Goal: Task Accomplishment & Management: Manage account settings

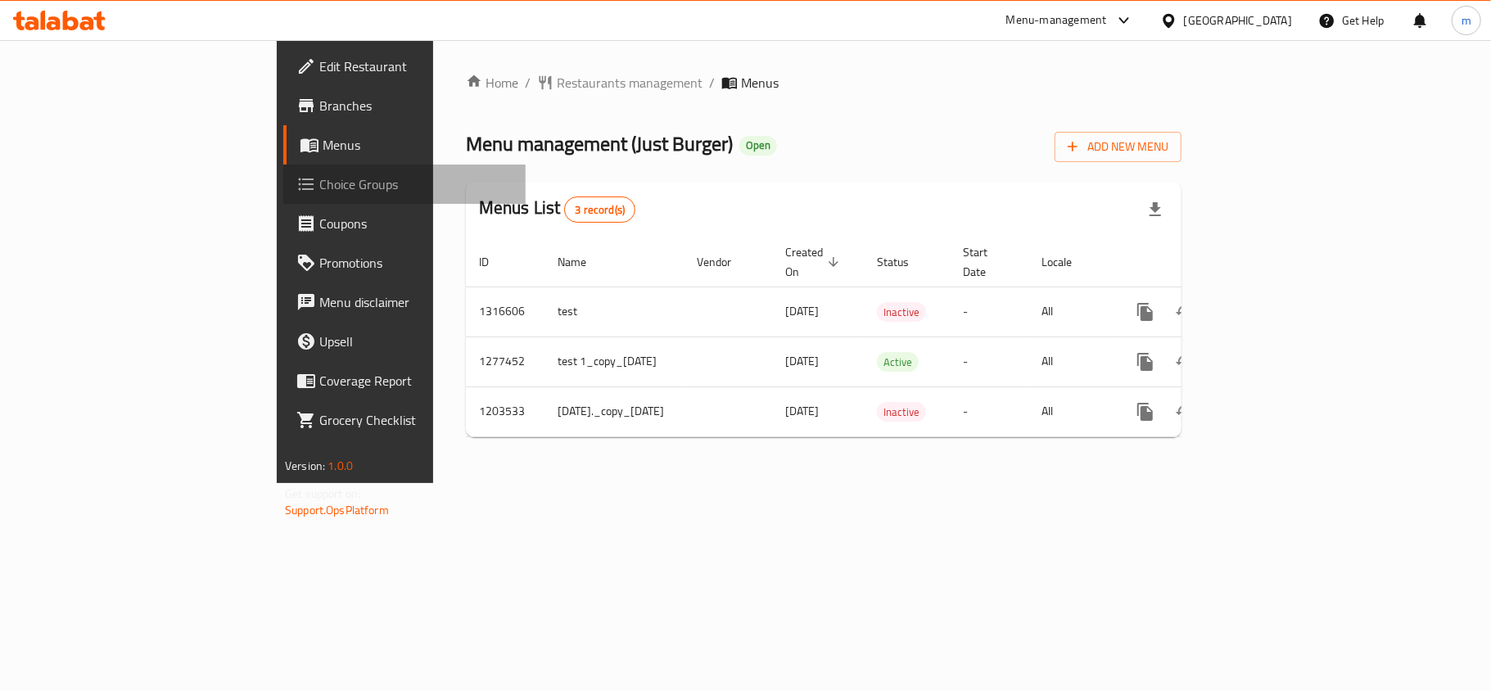
click at [319, 174] on span "Choice Groups" at bounding box center [415, 184] width 193 height 20
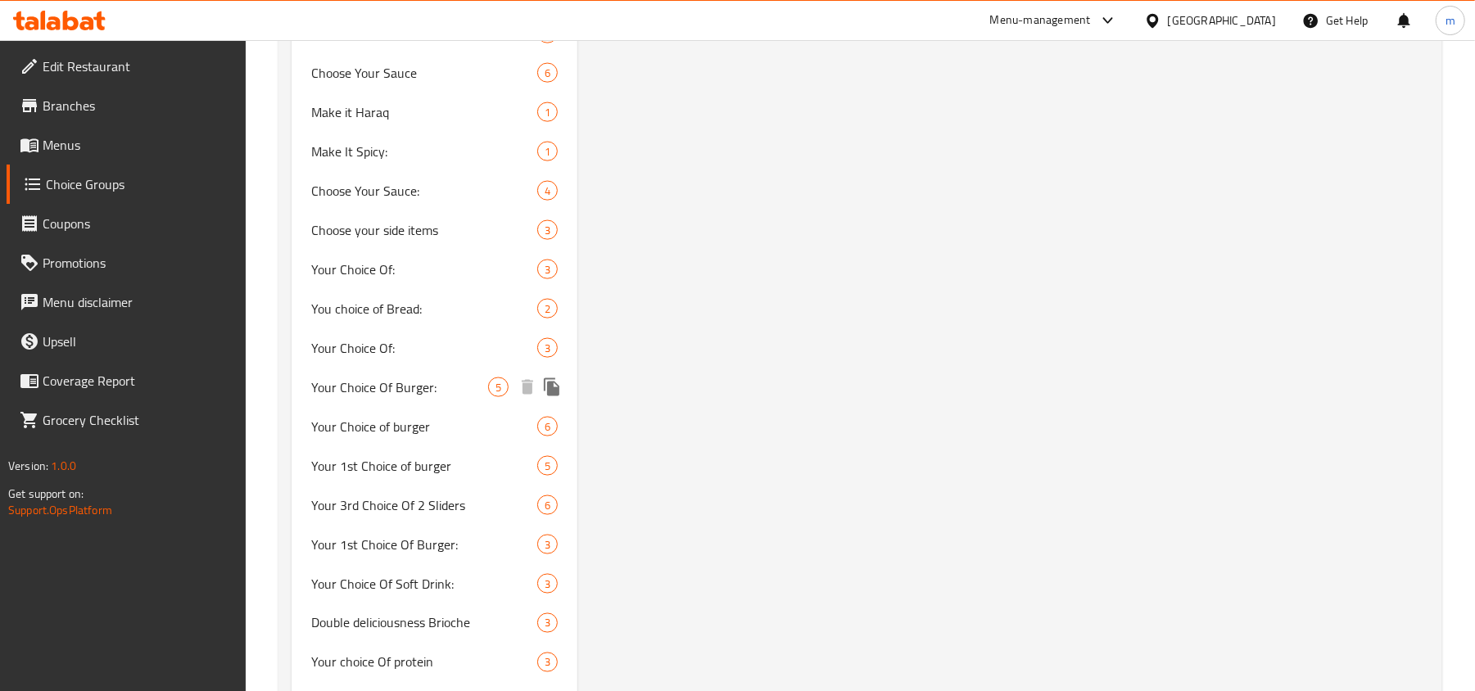
scroll to position [1638, 0]
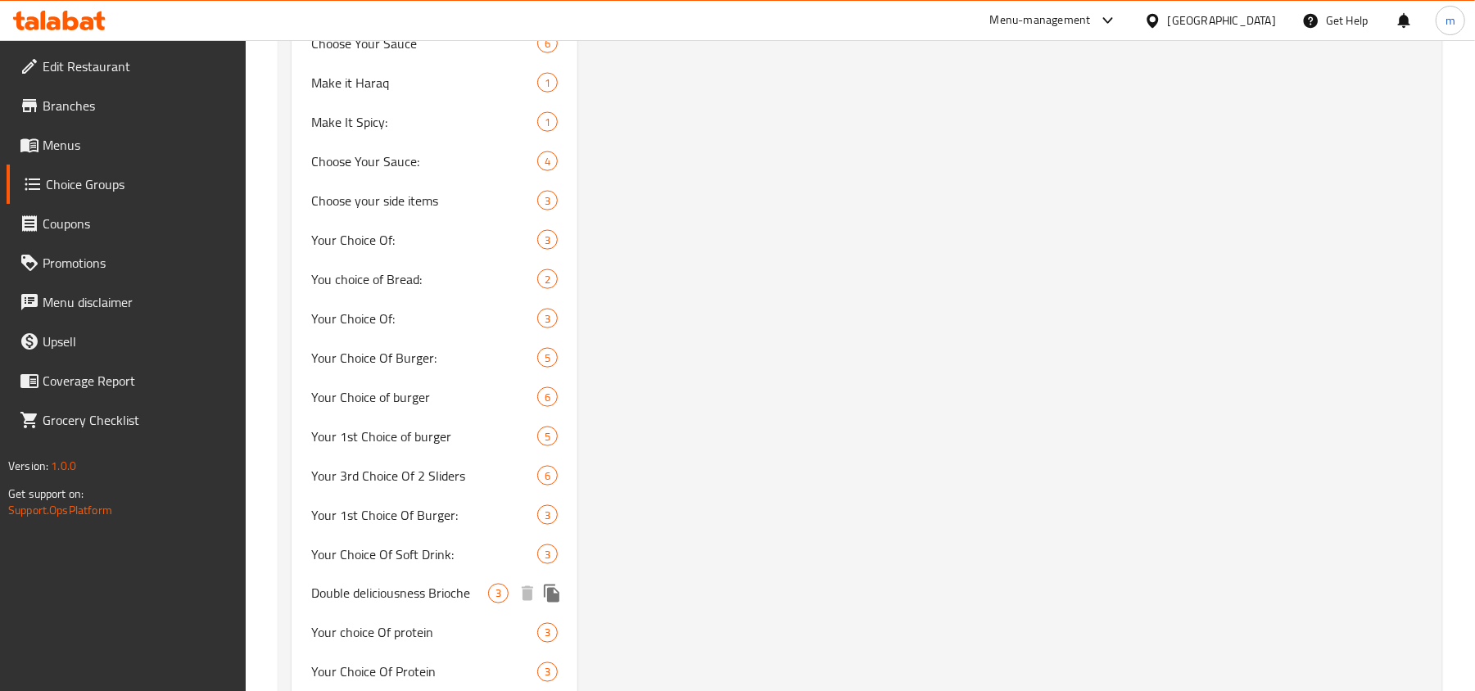
click at [433, 588] on span "Double deliciousness Brioche" at bounding box center [399, 594] width 177 height 20
type input "Double deliciousness Brioche"
type input "لذة دبل بريوش"
type input "0"
click at [469, 600] on span "Double deliciousness Brioche" at bounding box center [399, 594] width 177 height 20
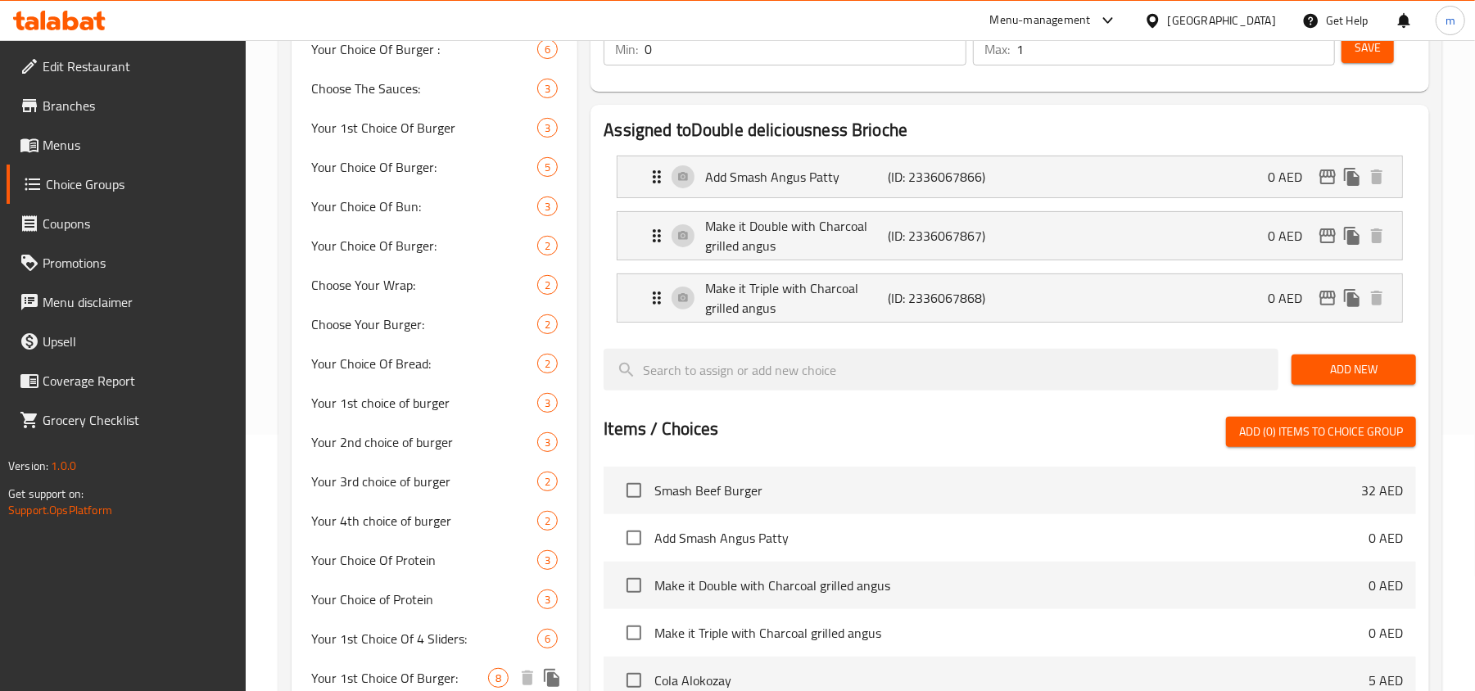
scroll to position [218, 0]
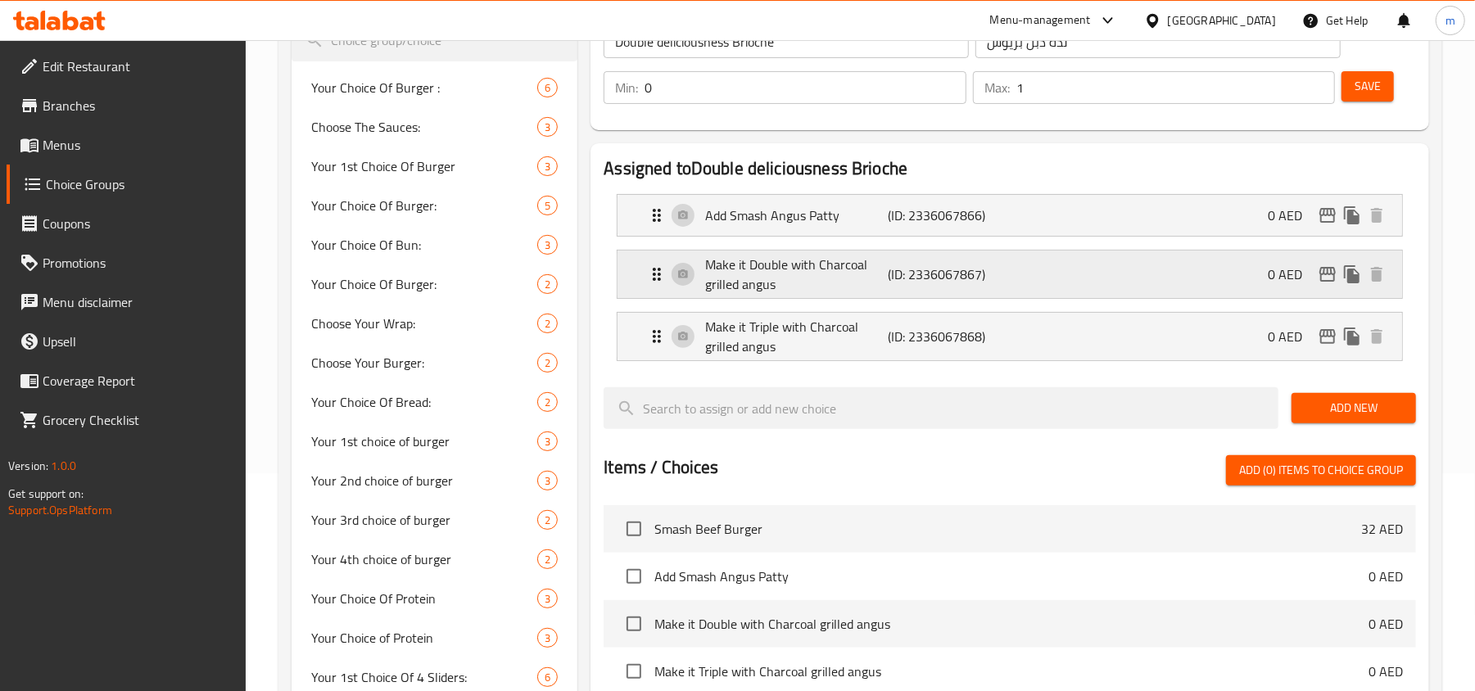
click at [653, 278] on icon "Expand" at bounding box center [657, 275] width 20 height 20
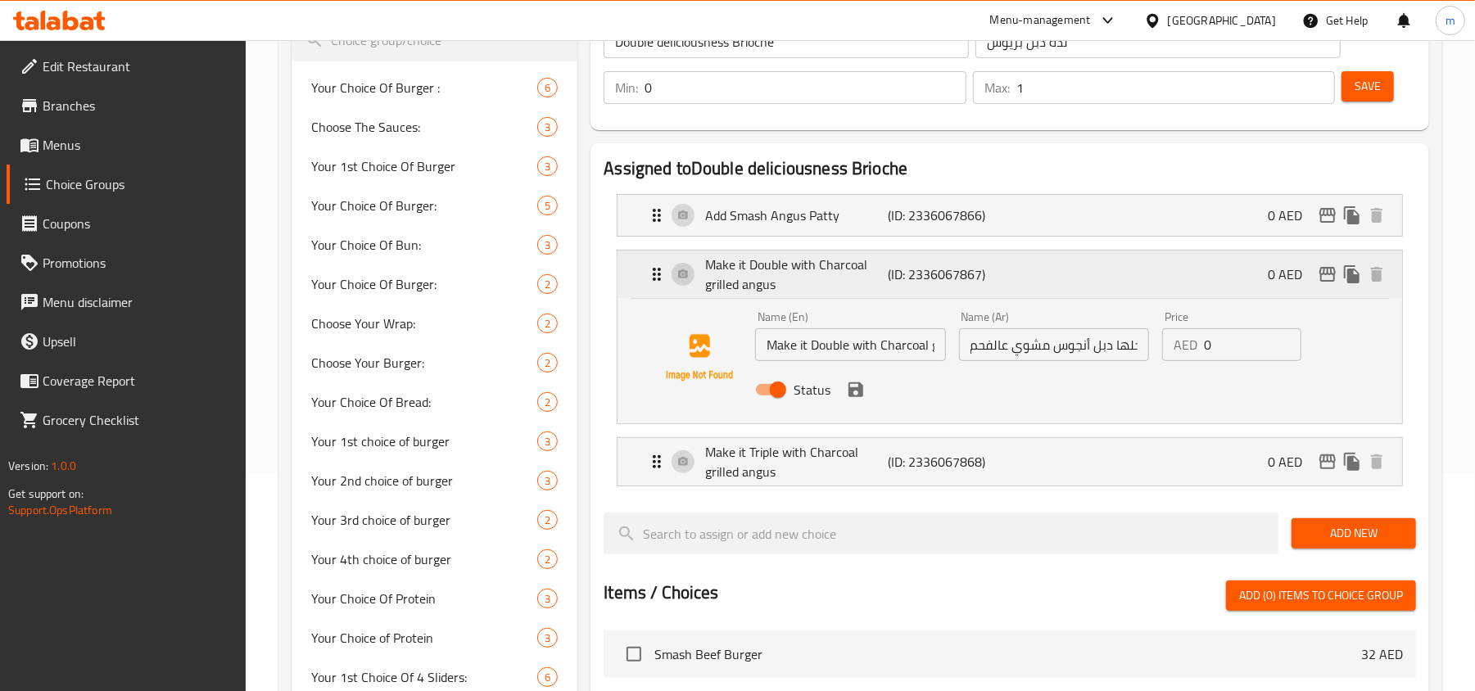
click at [654, 282] on icon "Expand" at bounding box center [657, 275] width 20 height 20
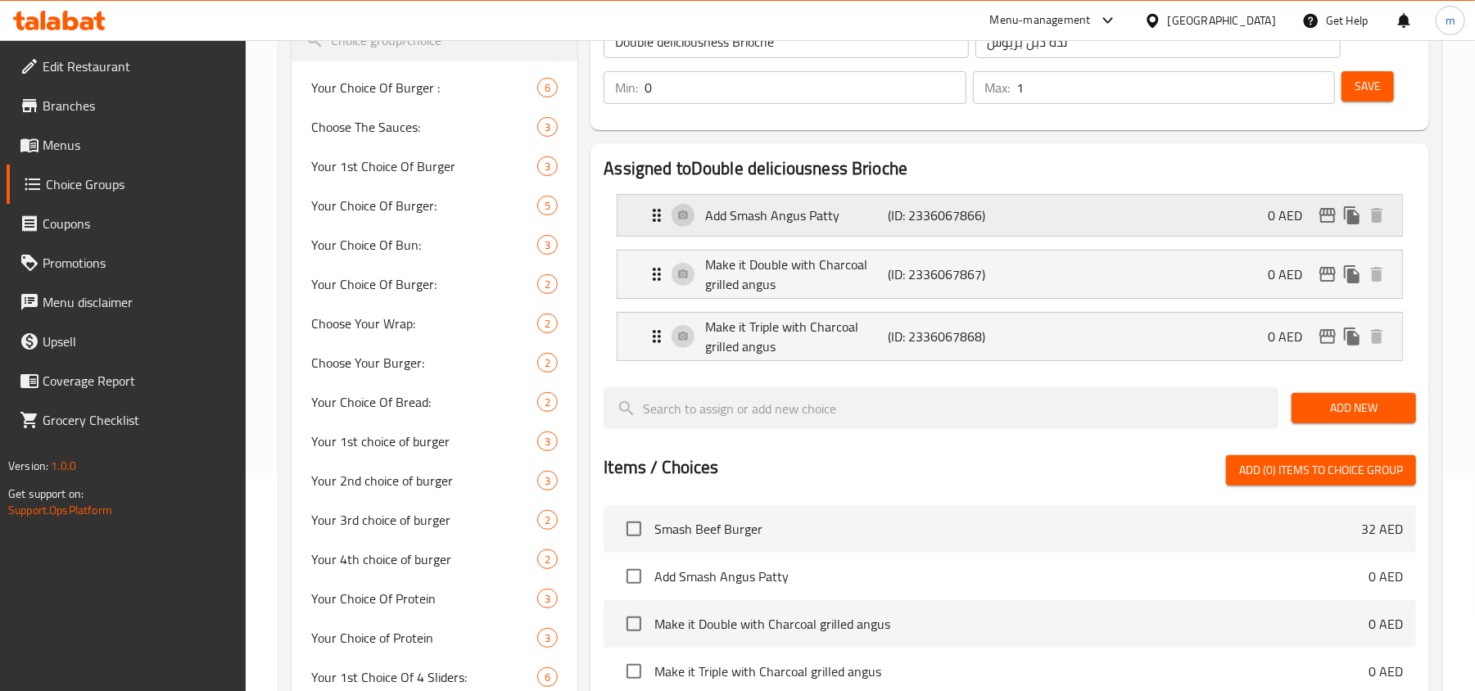
click at [659, 216] on icon "Expand" at bounding box center [657, 215] width 8 height 13
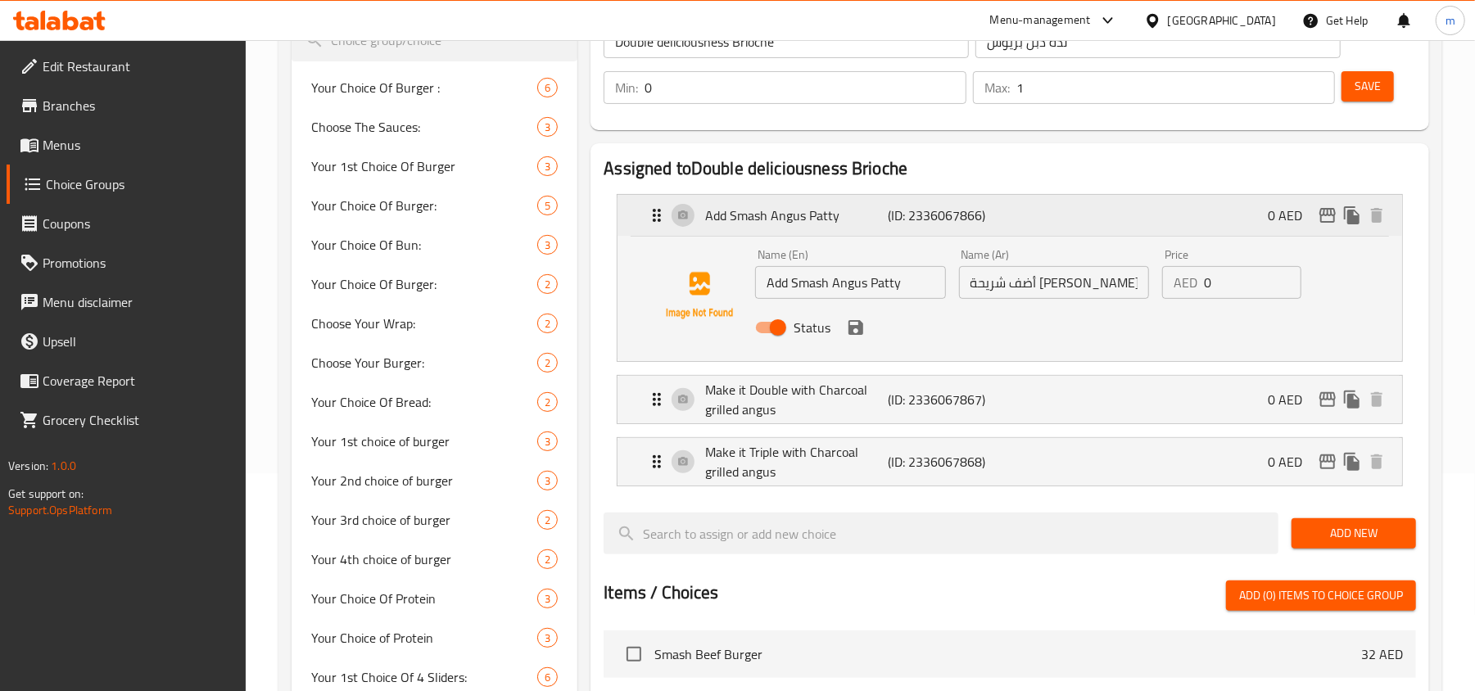
click at [659, 216] on icon "Expand" at bounding box center [657, 215] width 8 height 13
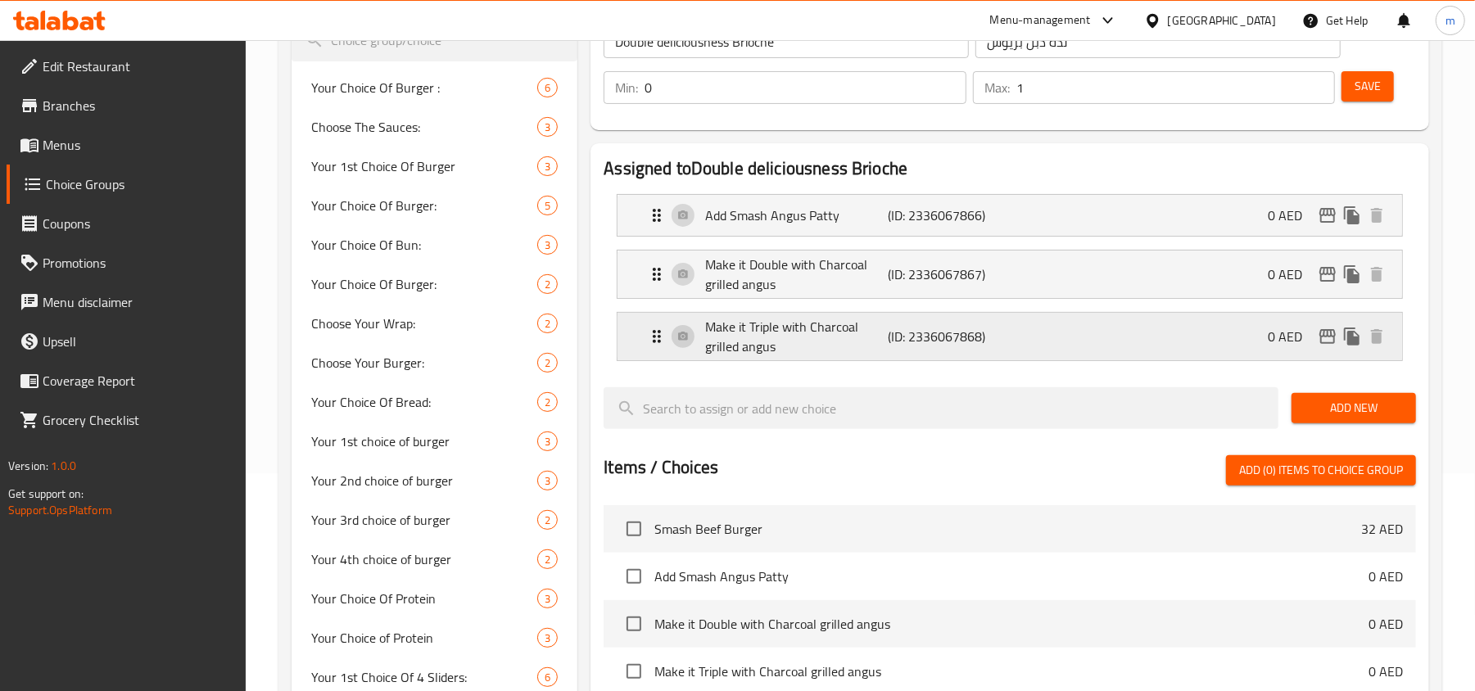
click at [657, 342] on icon "Expand" at bounding box center [657, 337] width 20 height 20
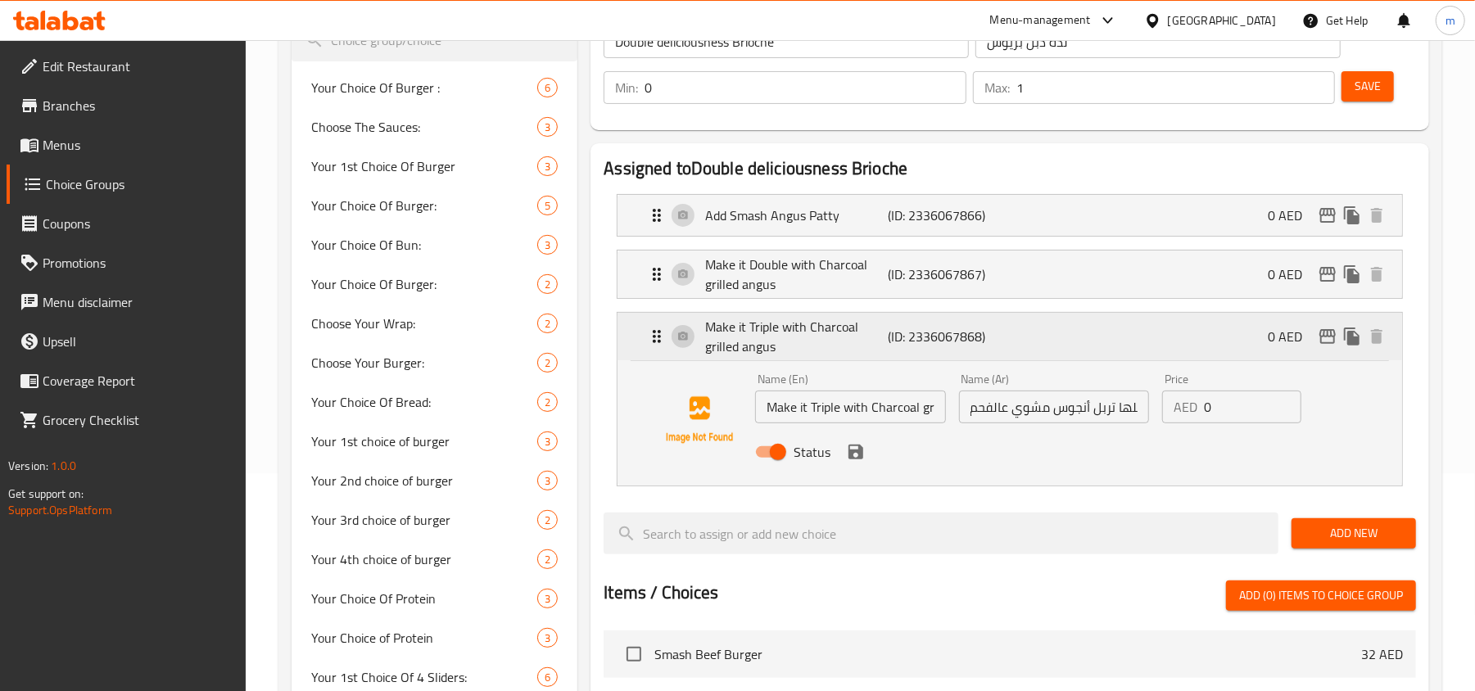
click at [657, 342] on icon "Expand" at bounding box center [657, 337] width 20 height 20
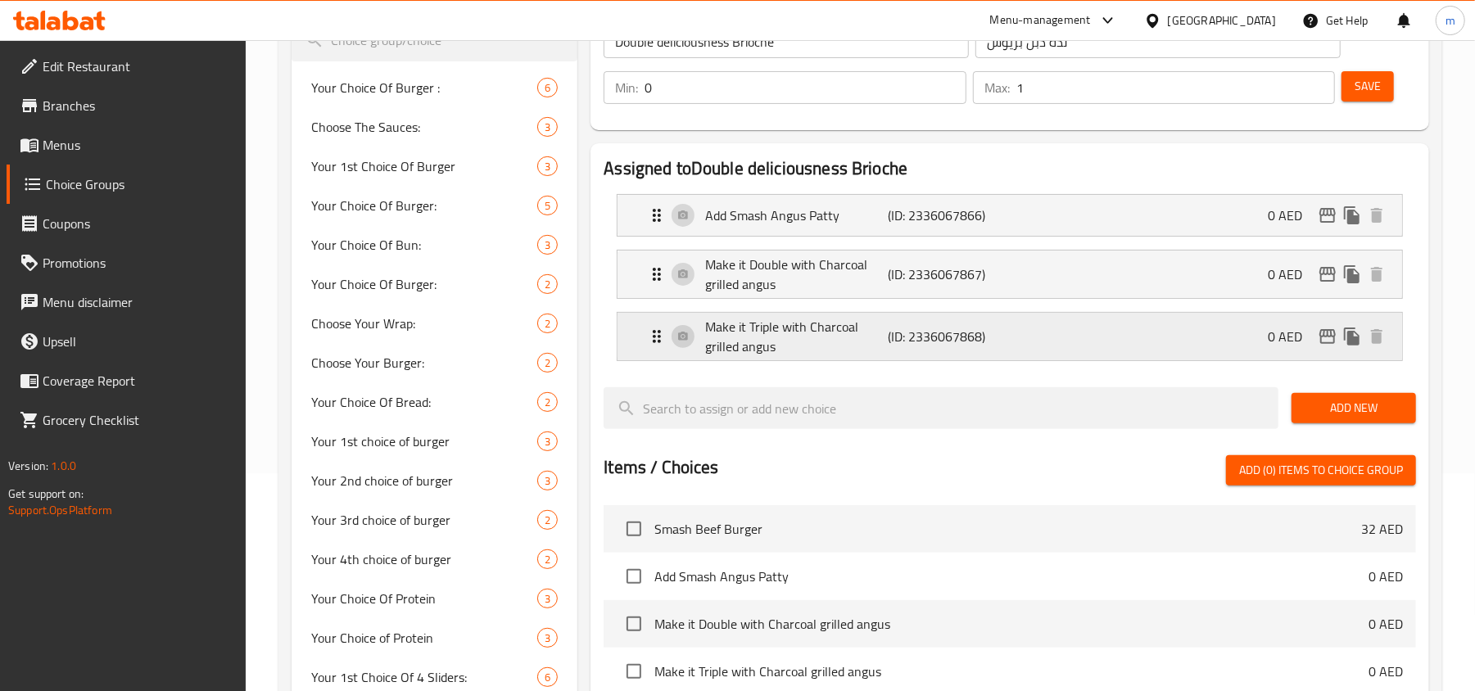
click at [657, 342] on icon "Expand" at bounding box center [657, 337] width 20 height 20
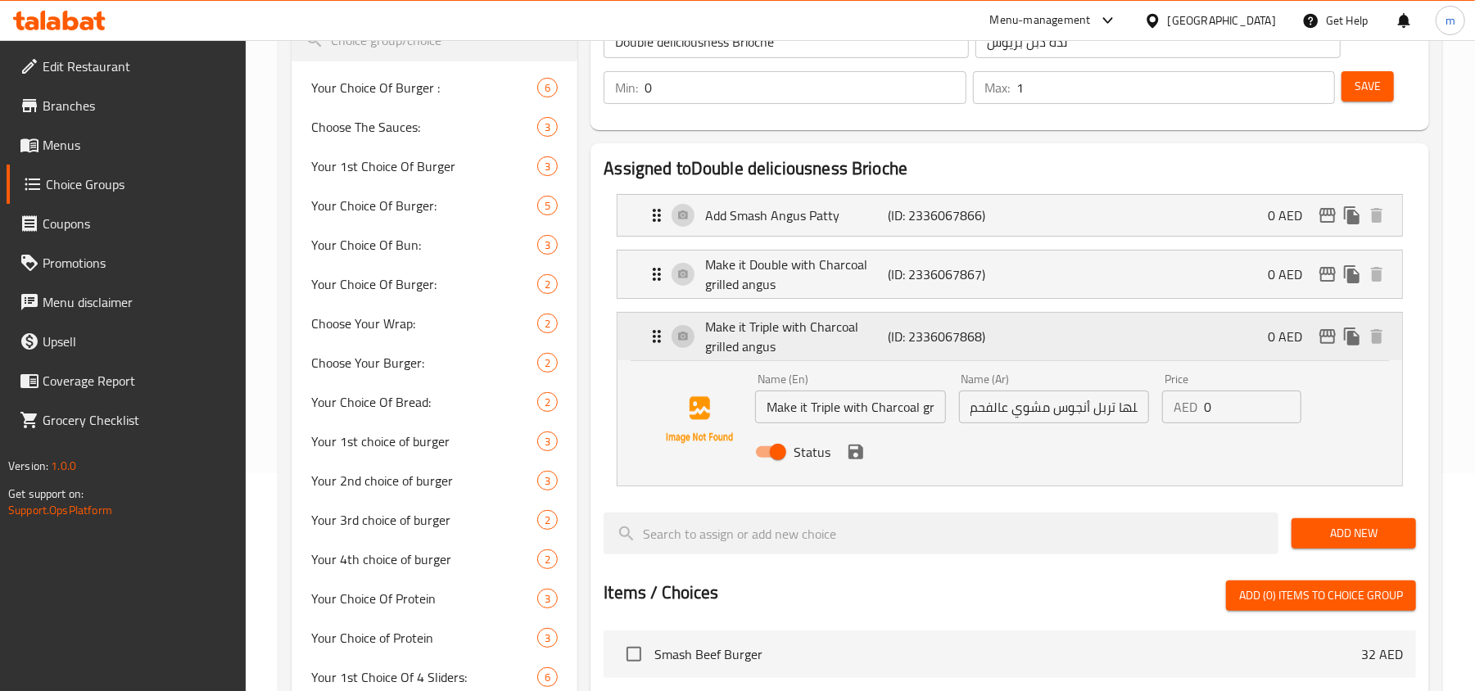
click at [657, 342] on icon "Expand" at bounding box center [657, 337] width 20 height 20
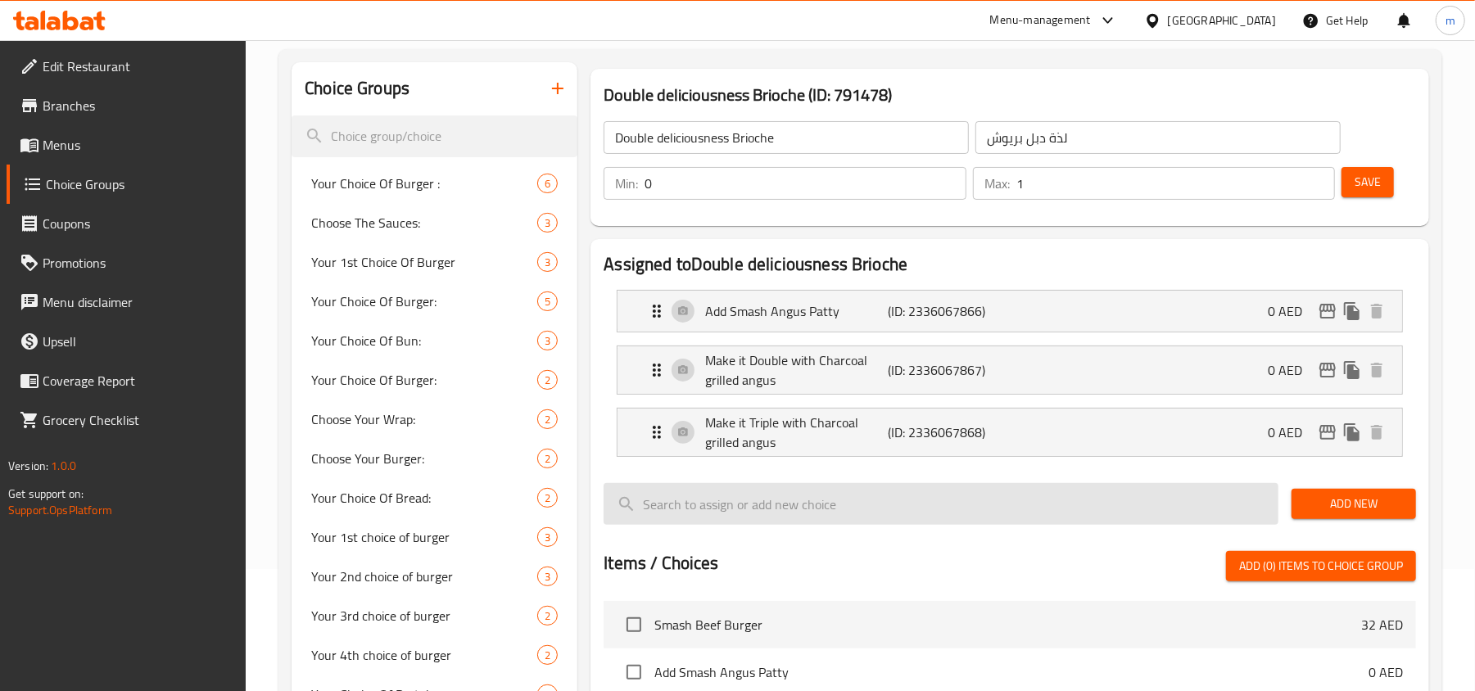
scroll to position [0, 0]
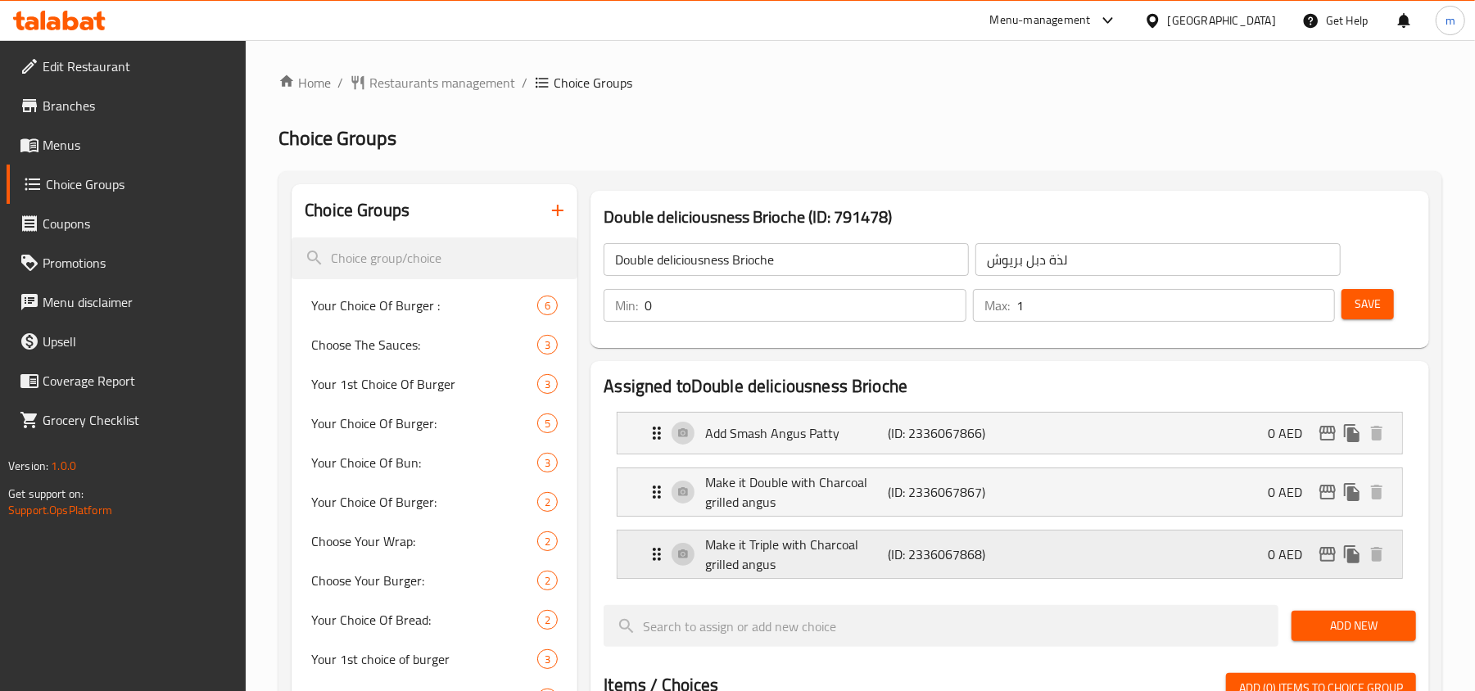
click at [655, 554] on icon "Expand" at bounding box center [657, 554] width 8 height 13
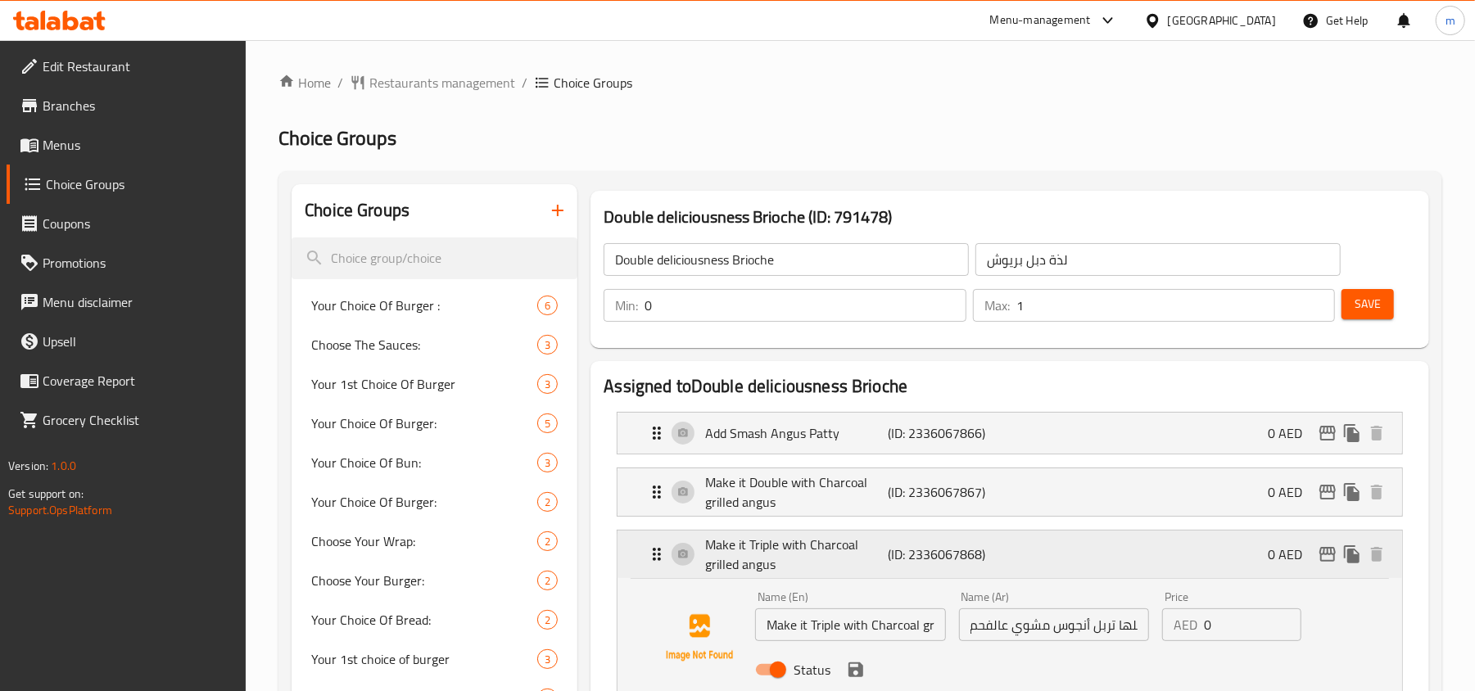
click at [655, 554] on icon "Expand" at bounding box center [657, 554] width 8 height 13
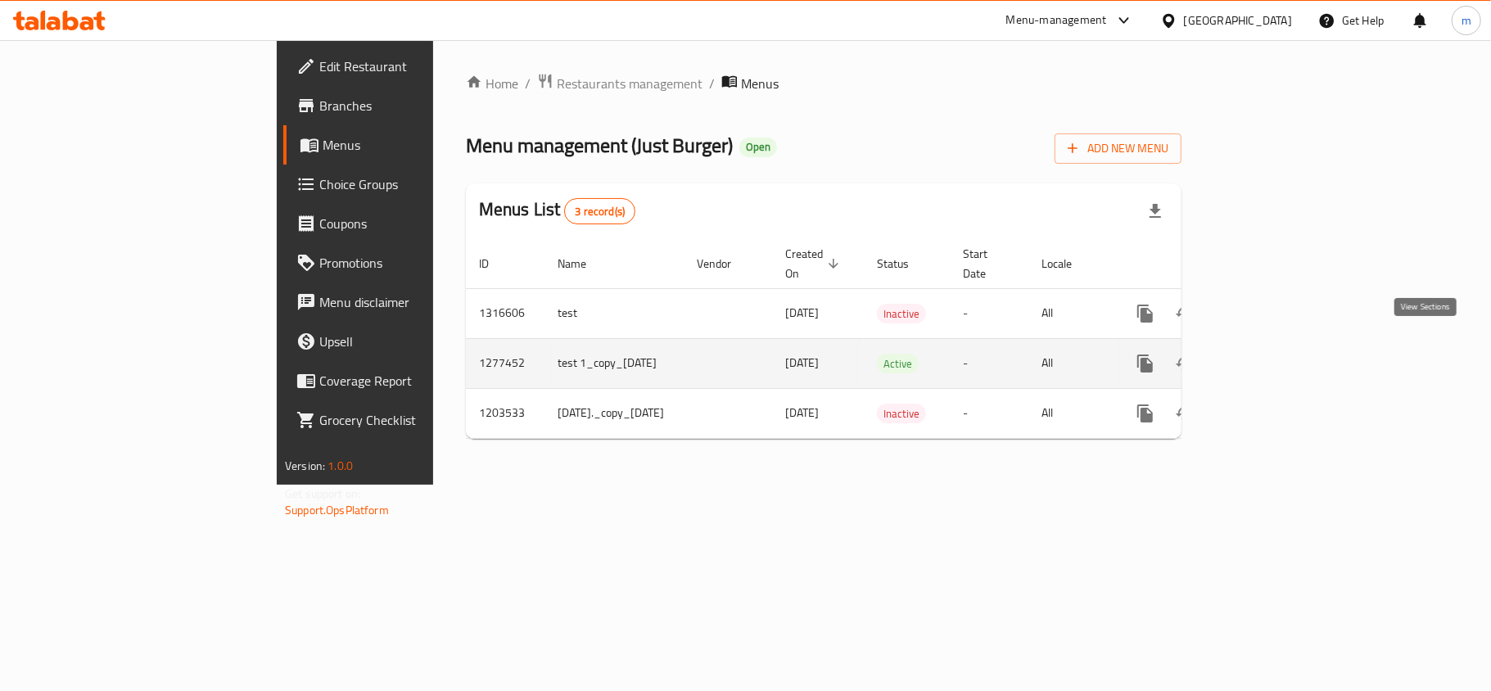
click at [1271, 356] on icon "enhanced table" at bounding box center [1263, 363] width 15 height 15
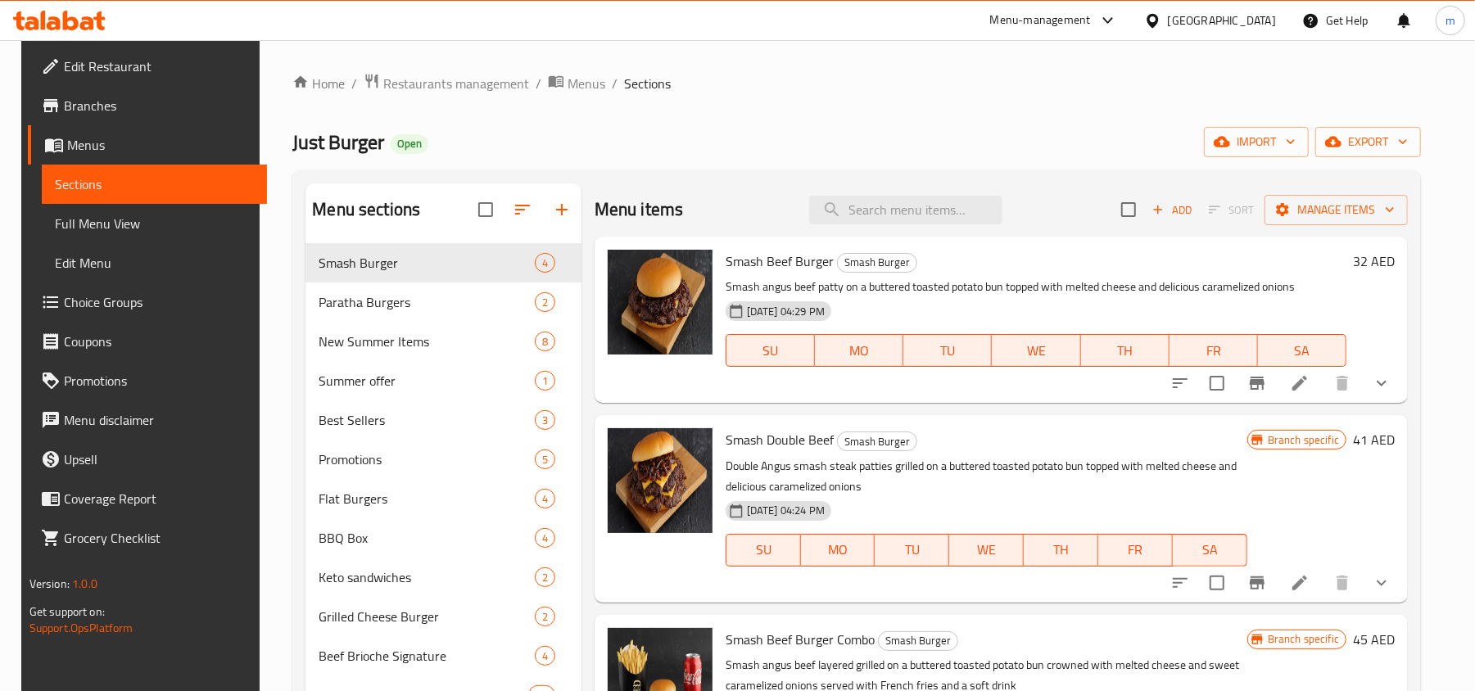
click at [95, 298] on span "Choice Groups" at bounding box center [159, 302] width 191 height 20
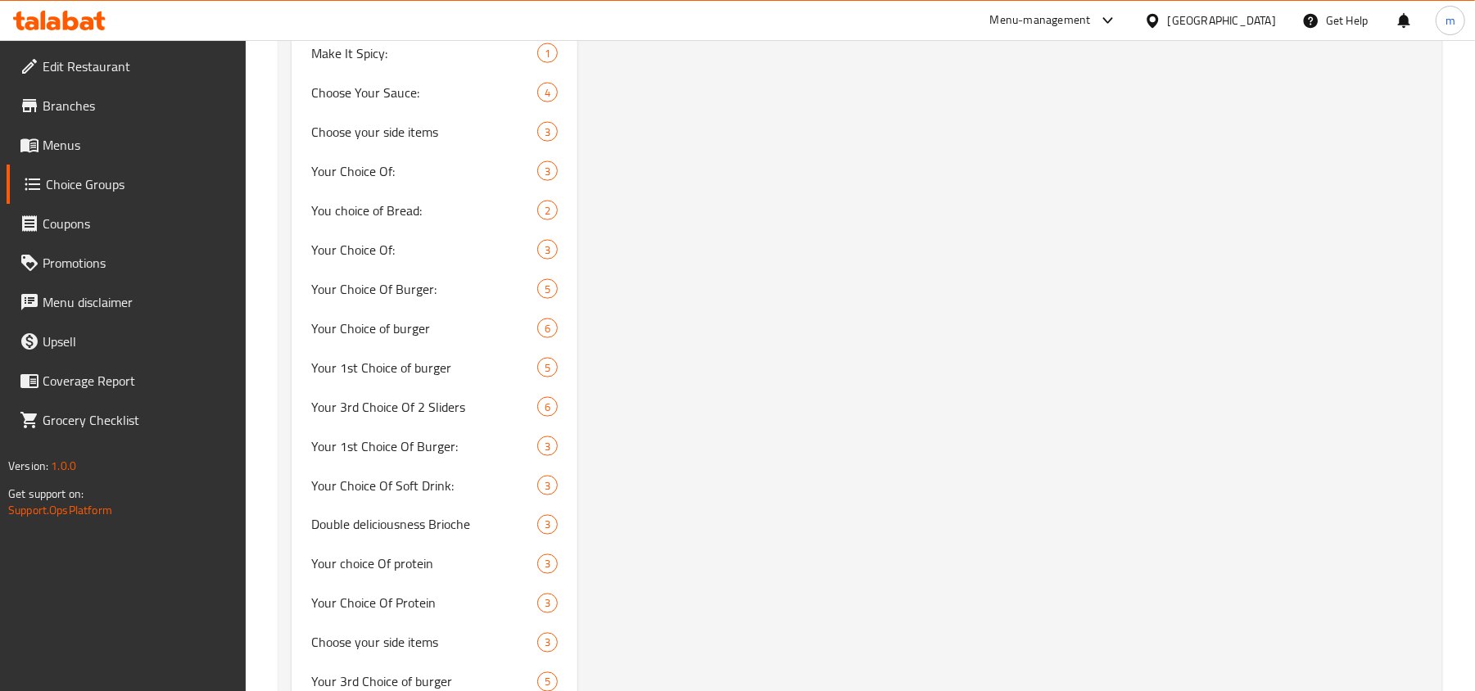
scroll to position [1747, 0]
click at [360, 482] on span "Double deliciousness Brioche" at bounding box center [399, 487] width 177 height 20
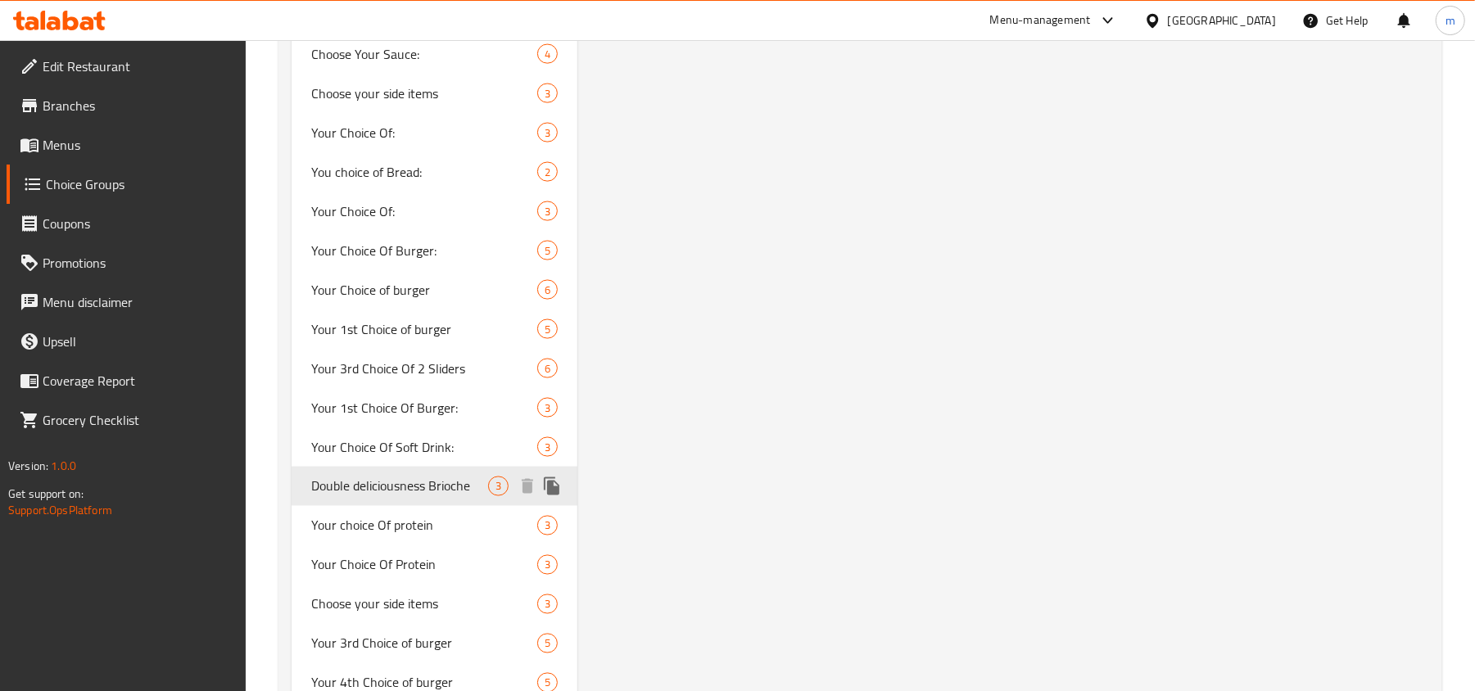
type input "Double deliciousness Brioche"
type input "لذة دبل بريوش"
type input "0"
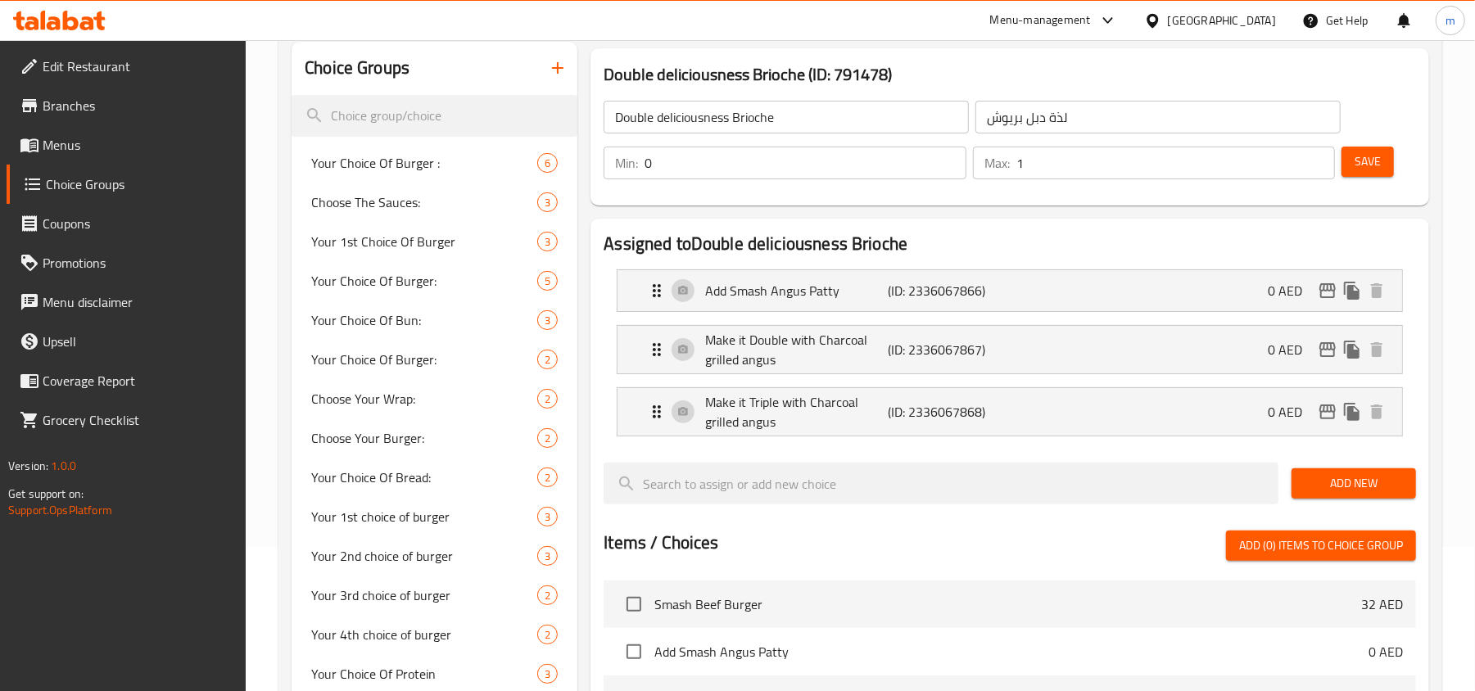
scroll to position [109, 0]
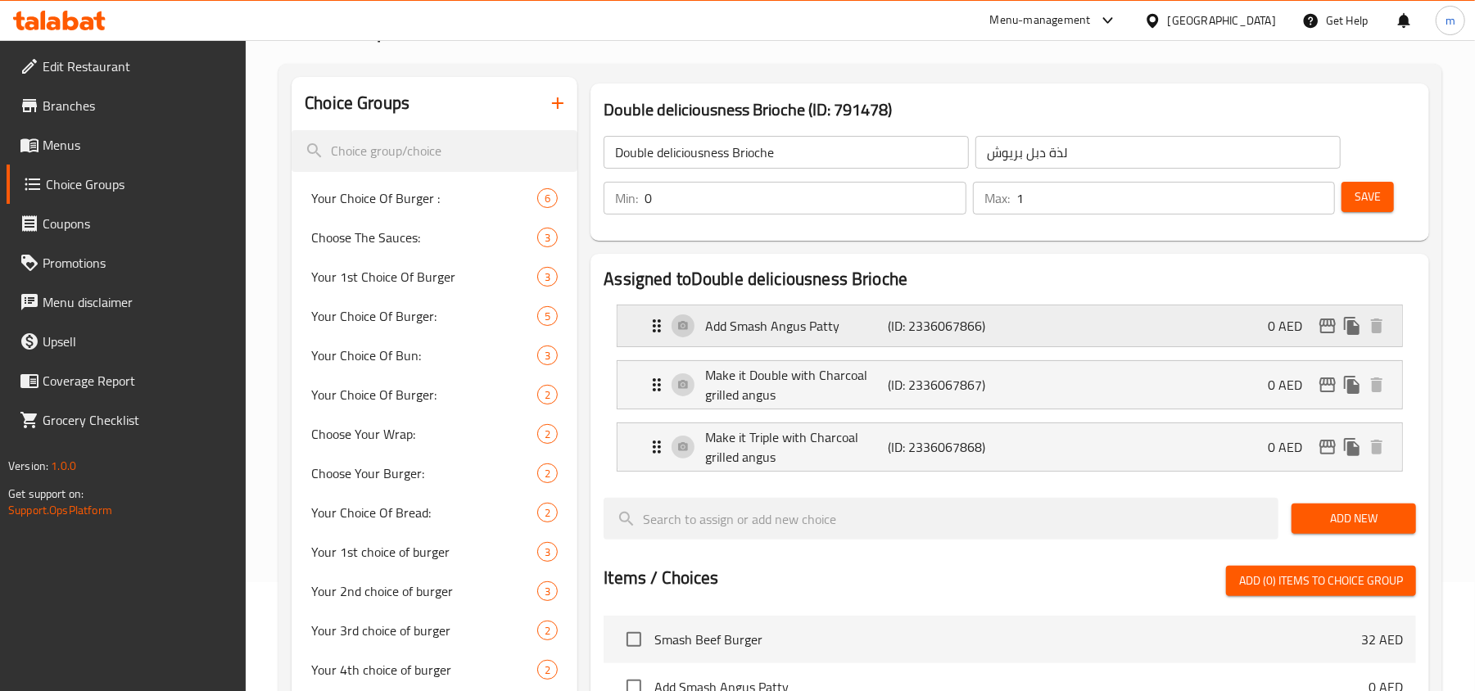
click at [655, 333] on icon "Expand" at bounding box center [657, 326] width 20 height 20
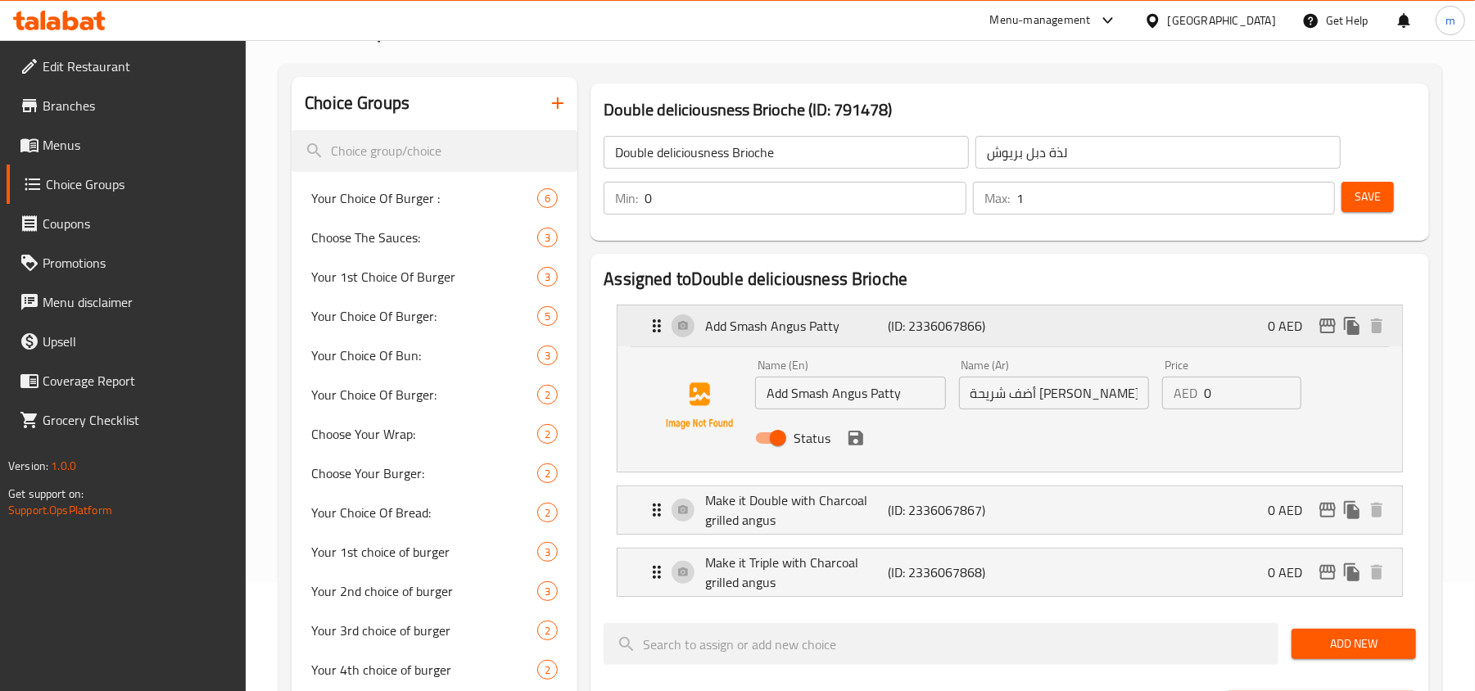
click at [655, 333] on icon "Expand" at bounding box center [657, 326] width 20 height 20
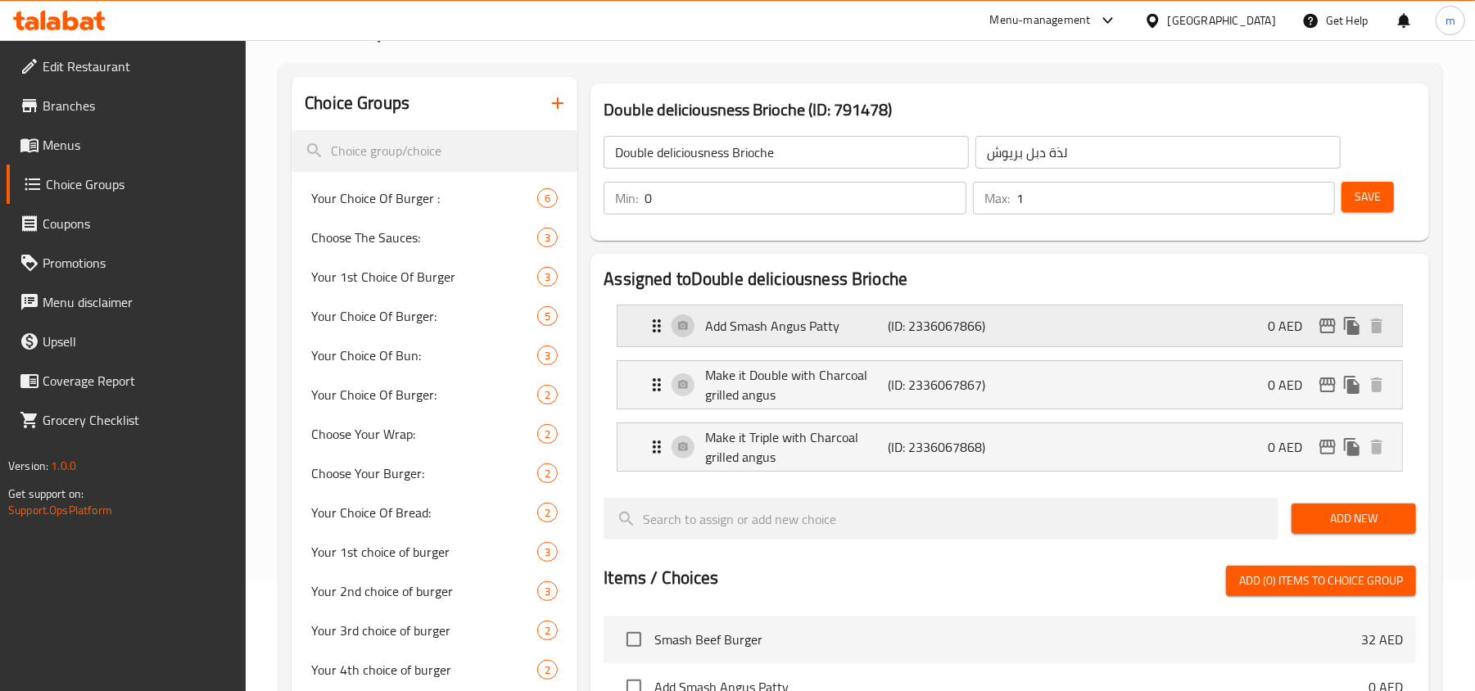
click at [650, 329] on icon "Expand" at bounding box center [657, 326] width 20 height 20
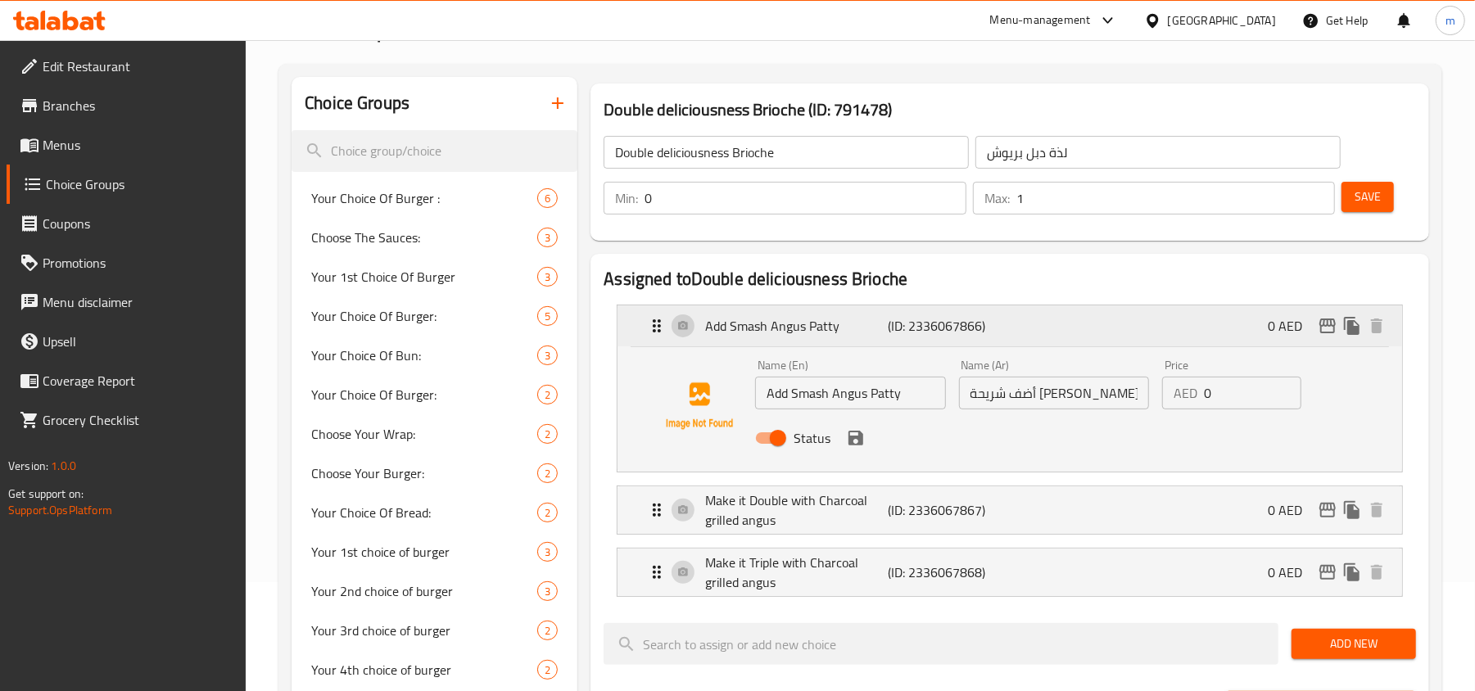
click at [655, 325] on icon "Expand" at bounding box center [657, 325] width 8 height 13
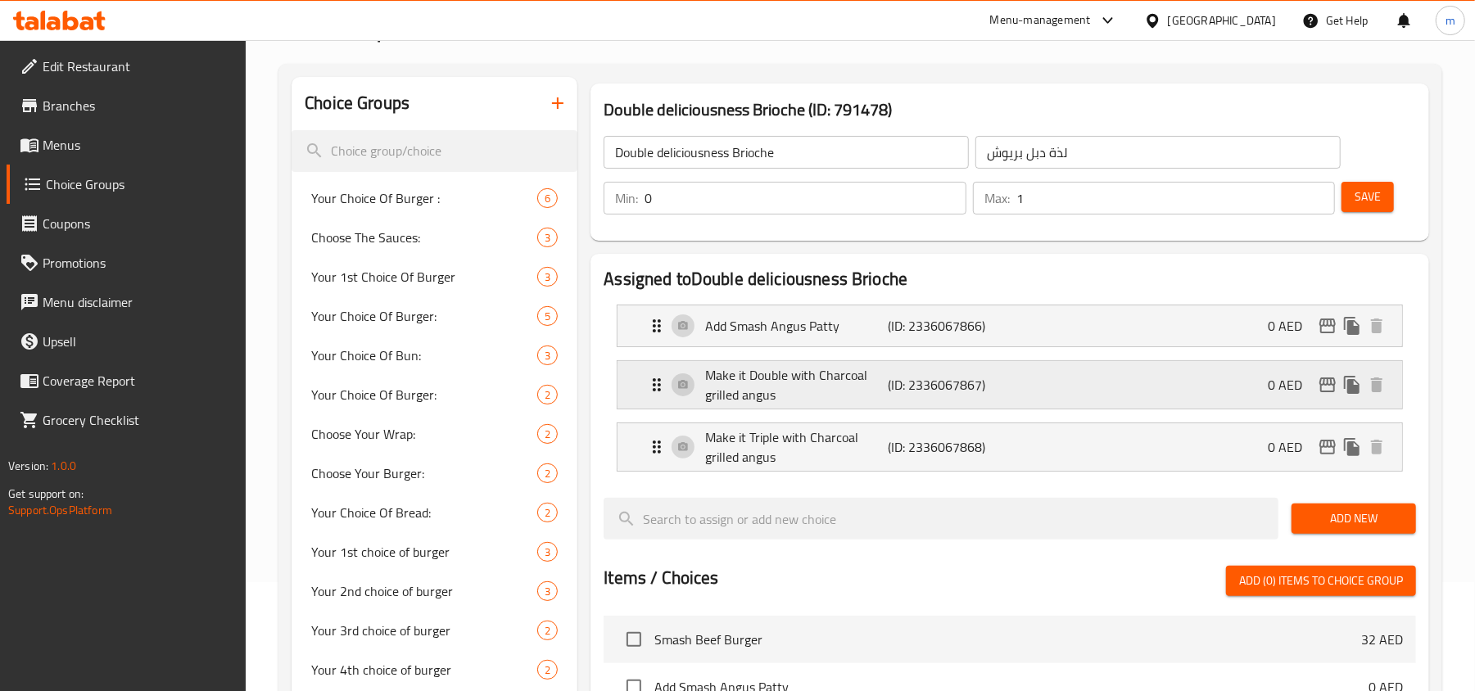
click at [659, 401] on div "Make it Double with Charcoal grilled angus (ID: 2336067867) 0 AED" at bounding box center [1015, 385] width 736 height 48
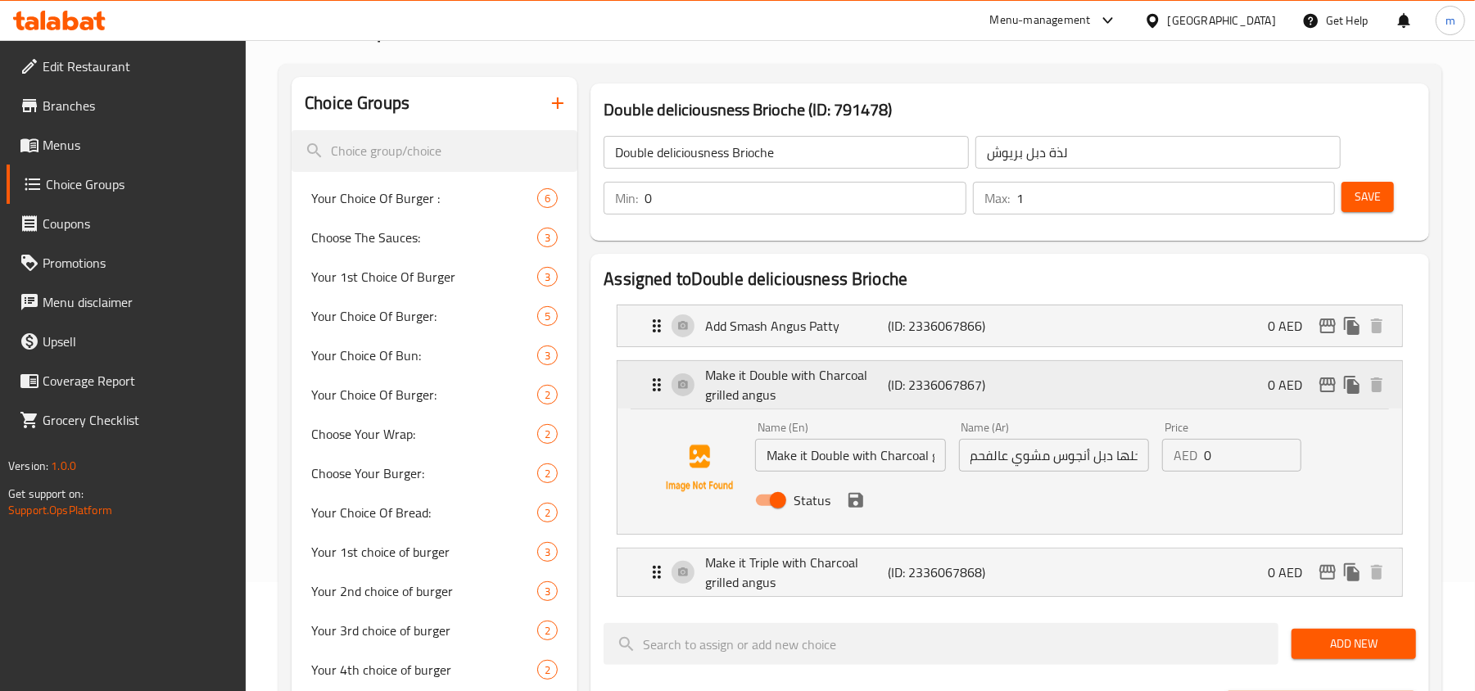
click at [659, 400] on div "Make it Double with Charcoal grilled angus (ID: 2336067867) 0 AED" at bounding box center [1015, 385] width 736 height 48
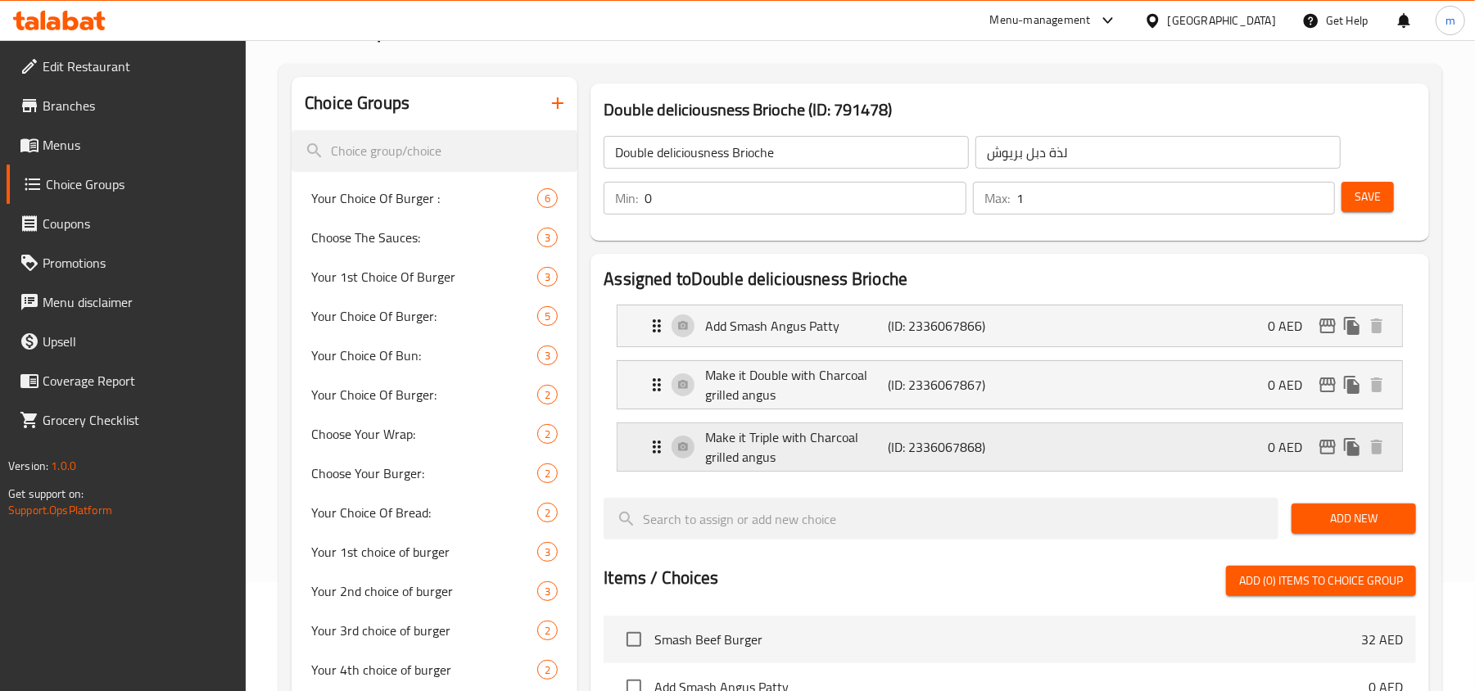
click at [659, 449] on icon "Expand" at bounding box center [657, 447] width 8 height 13
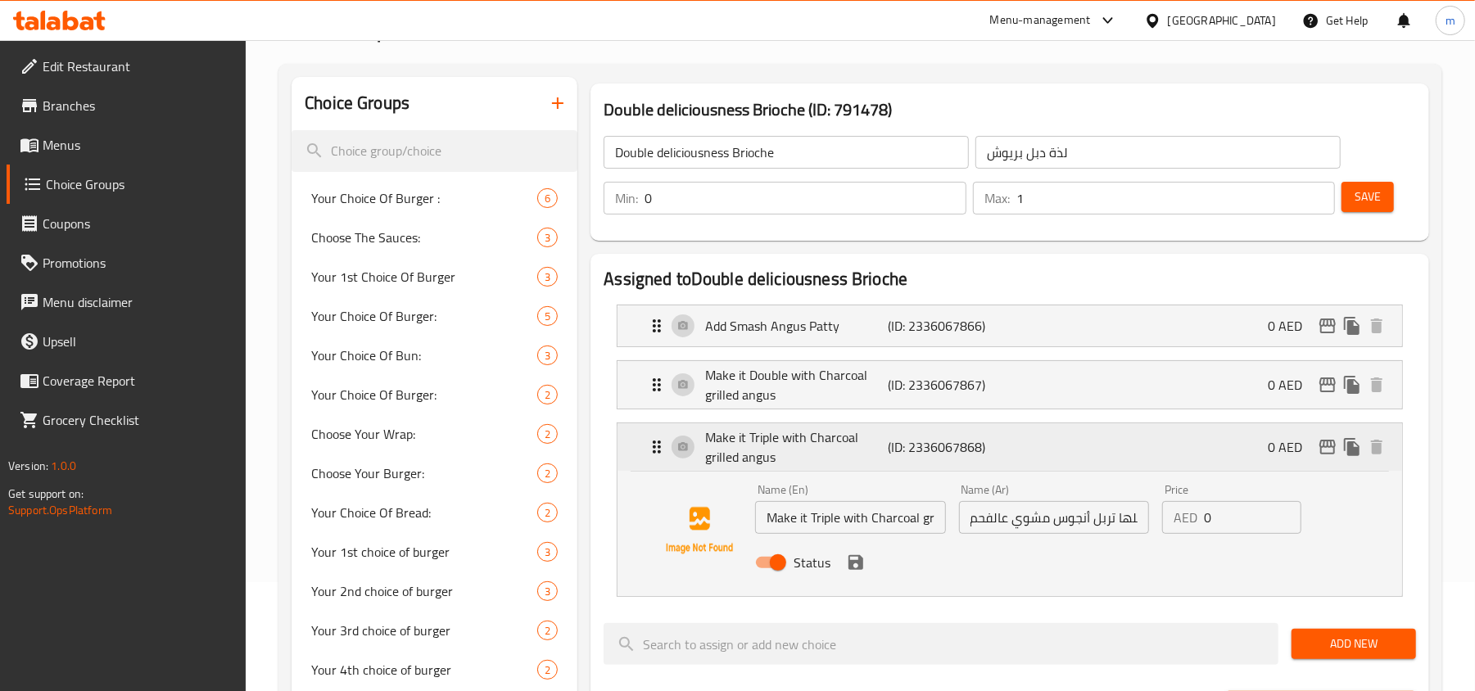
click at [659, 449] on icon "Expand" at bounding box center [657, 447] width 8 height 13
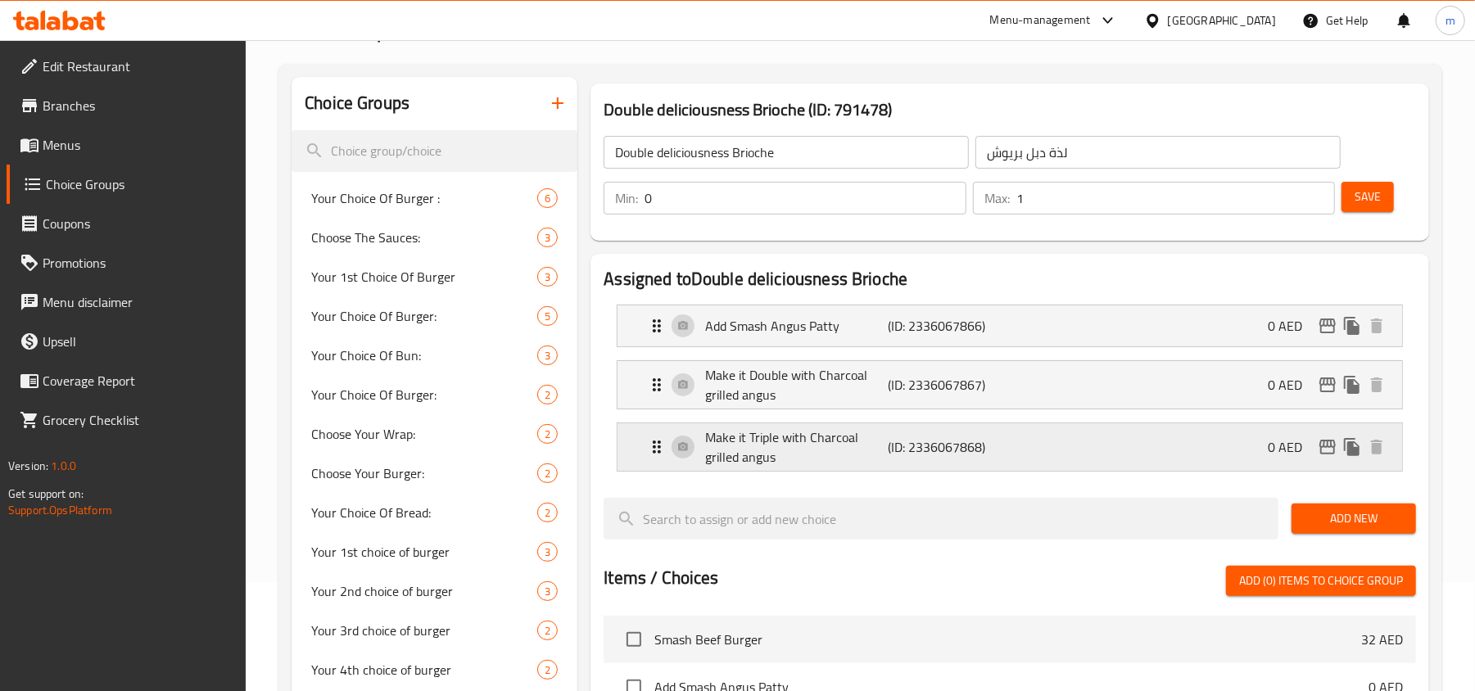
scroll to position [0, 0]
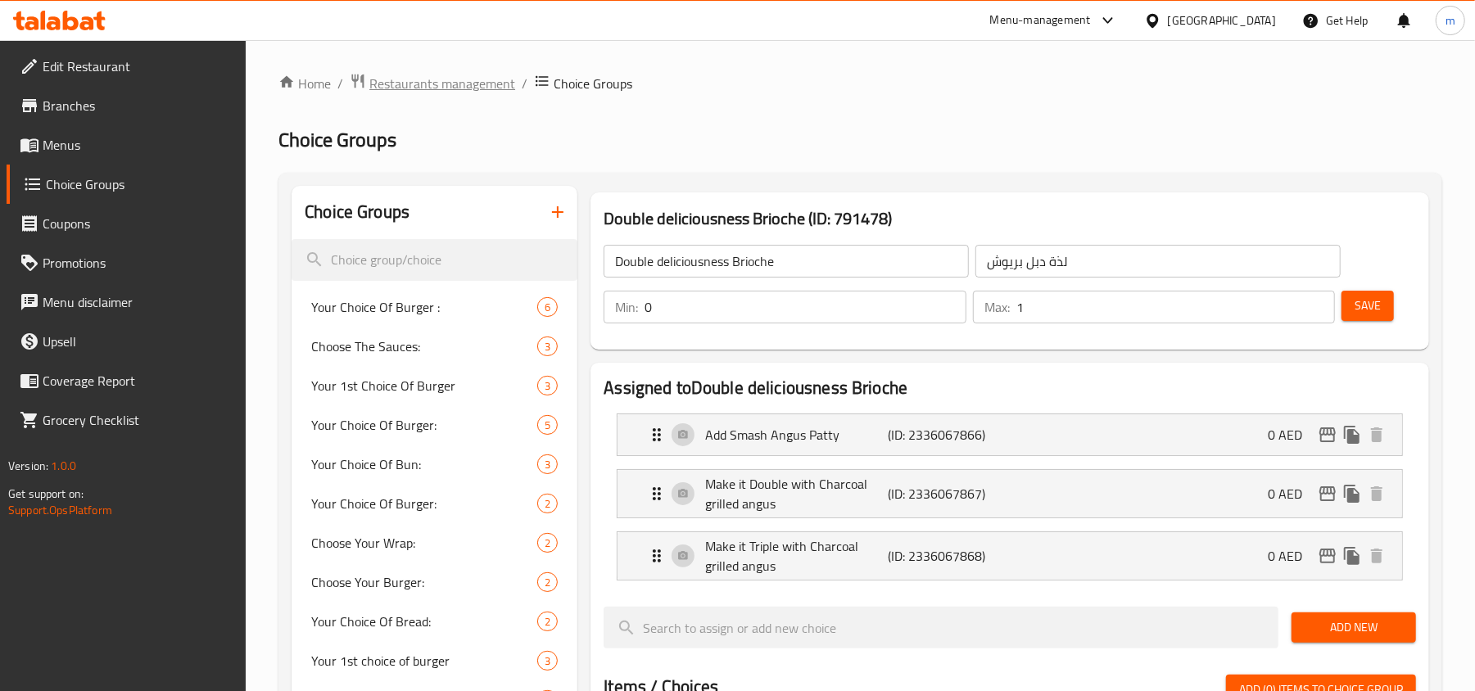
click at [392, 79] on span "Restaurants management" at bounding box center [442, 84] width 146 height 20
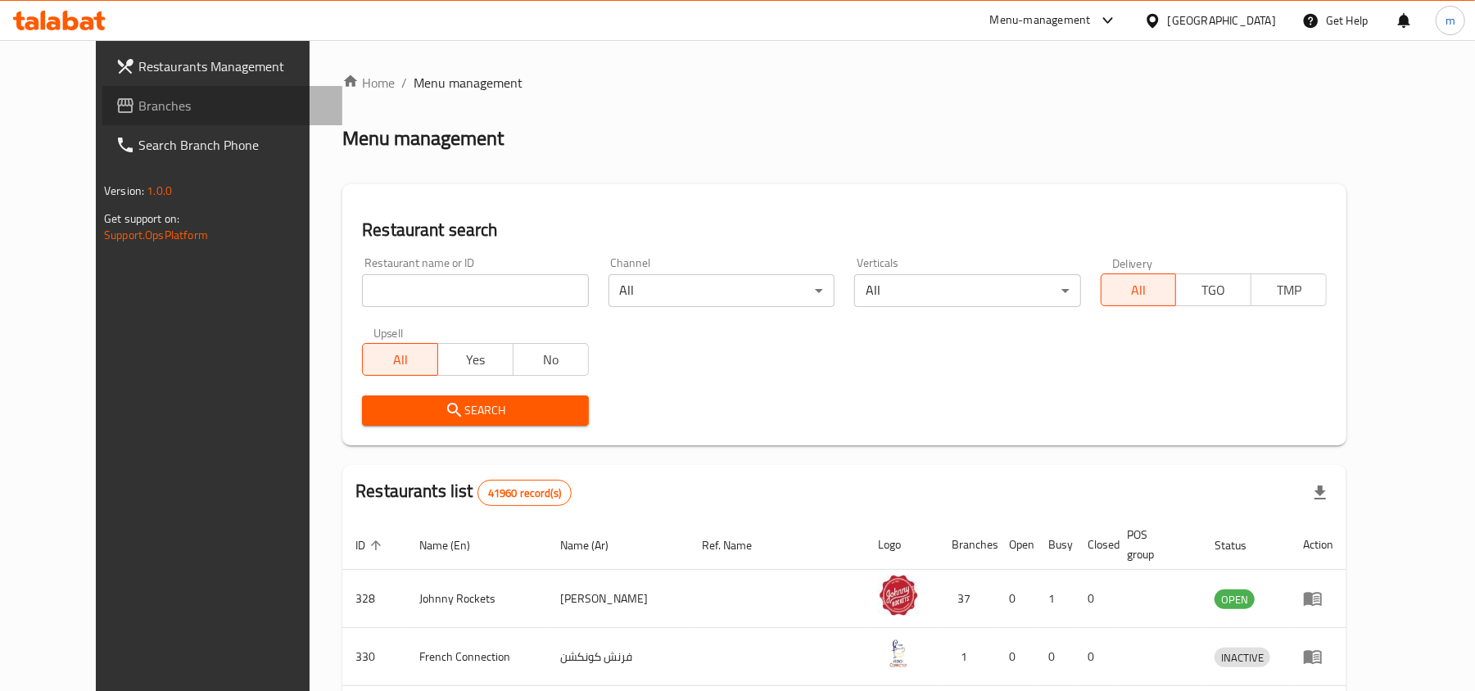
click at [138, 96] on span "Branches" at bounding box center [233, 106] width 191 height 20
